Goal: Task Accomplishment & Management: Manage account settings

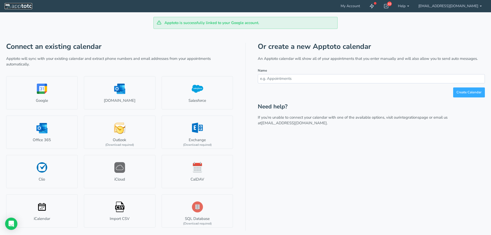
click at [23, 6] on img at bounding box center [19, 6] width 28 height 5
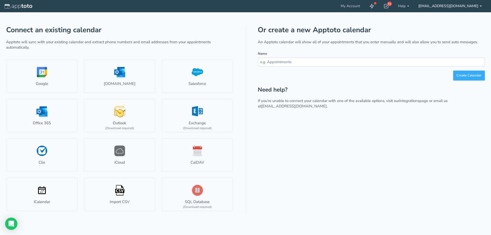
click at [450, 7] on link "[EMAIL_ADDRESS][DOMAIN_NAME]" at bounding box center [450, 6] width 73 height 12
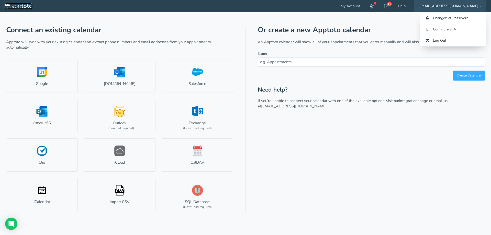
click at [16, 8] on img at bounding box center [19, 6] width 28 height 5
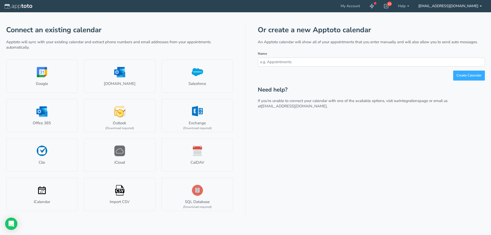
click at [452, 6] on link "[EMAIL_ADDRESS][DOMAIN_NAME]" at bounding box center [450, 6] width 73 height 12
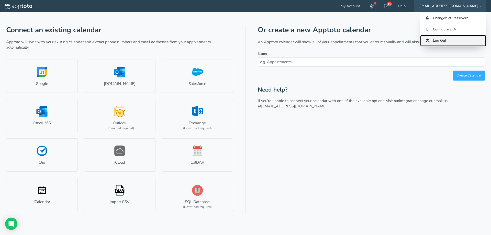
click at [444, 39] on link "Log Out" at bounding box center [454, 40] width 66 height 11
